Goal: Information Seeking & Learning: Learn about a topic

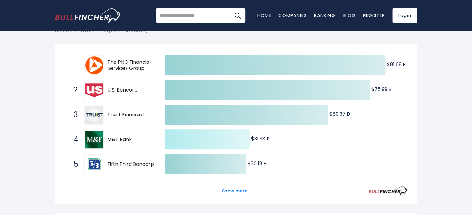
scroll to position [113, 0]
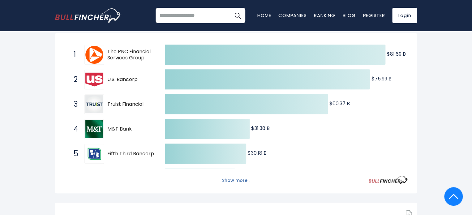
click at [237, 178] on button "Show more..." at bounding box center [237, 181] width 36 height 10
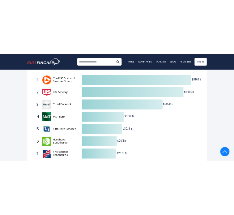
scroll to position [82, 0]
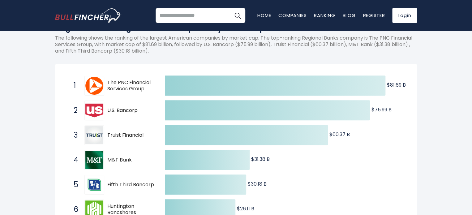
drag, startPoint x: 82, startPoint y: 78, endPoint x: 140, endPoint y: 136, distance: 81.7
click at [64, 73] on div "1 The PNC Financial Services Group PNC 2 U.S. Bancorp USB 3 Truist Financial TF…" at bounding box center [64, 73] width 0 height 0
drag, startPoint x: 146, startPoint y: 81, endPoint x: 108, endPoint y: 81, distance: 38.1
click at [108, 81] on span "The PNC Financial Services Group" at bounding box center [130, 86] width 47 height 13
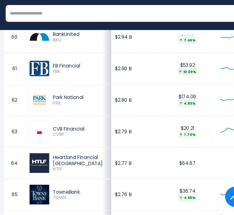
scroll to position [2167, 0]
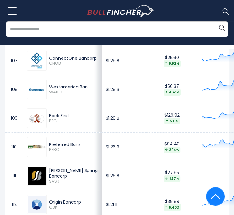
scroll to position [3388, 0]
